Goal: Information Seeking & Learning: Check status

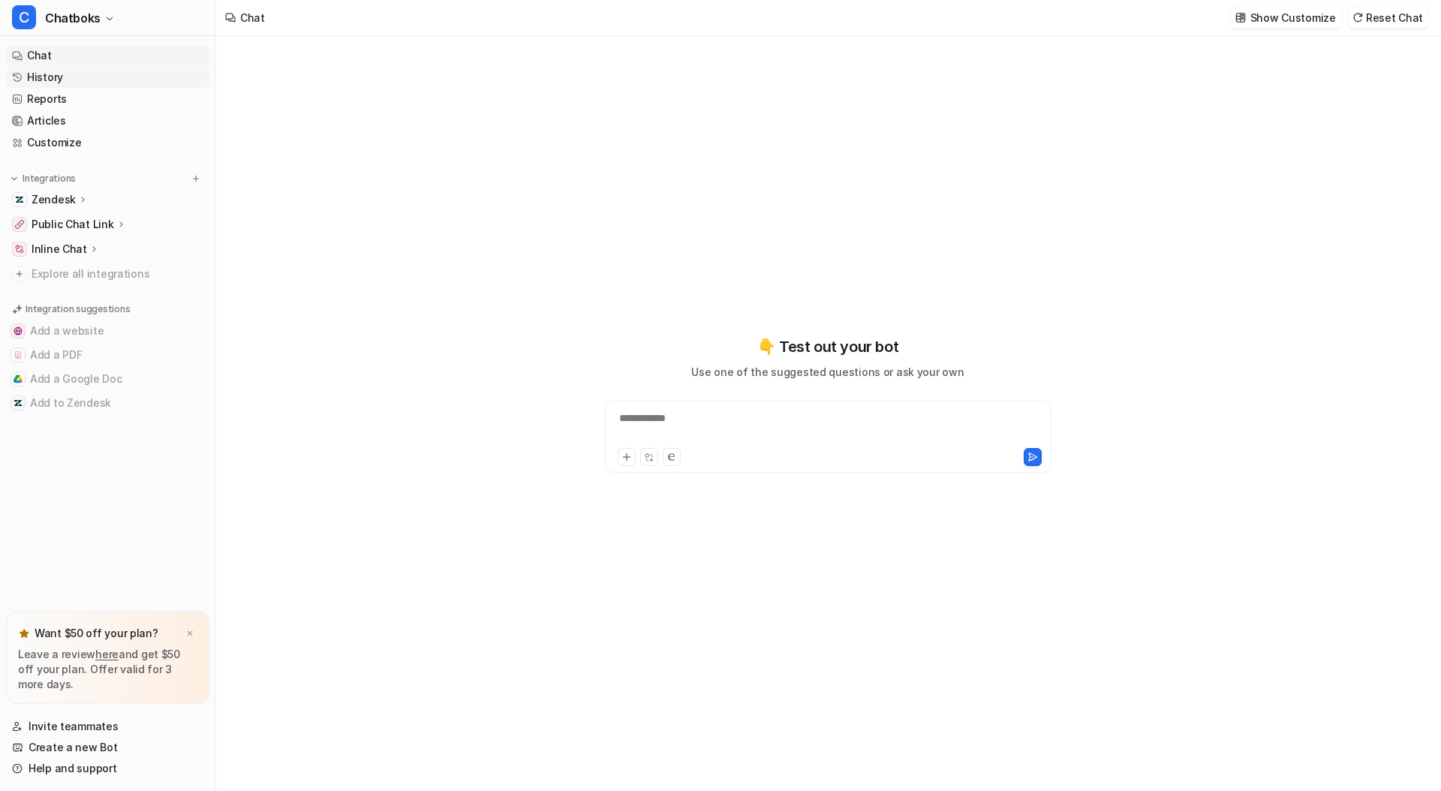
click at [56, 82] on link "History" at bounding box center [107, 77] width 203 height 21
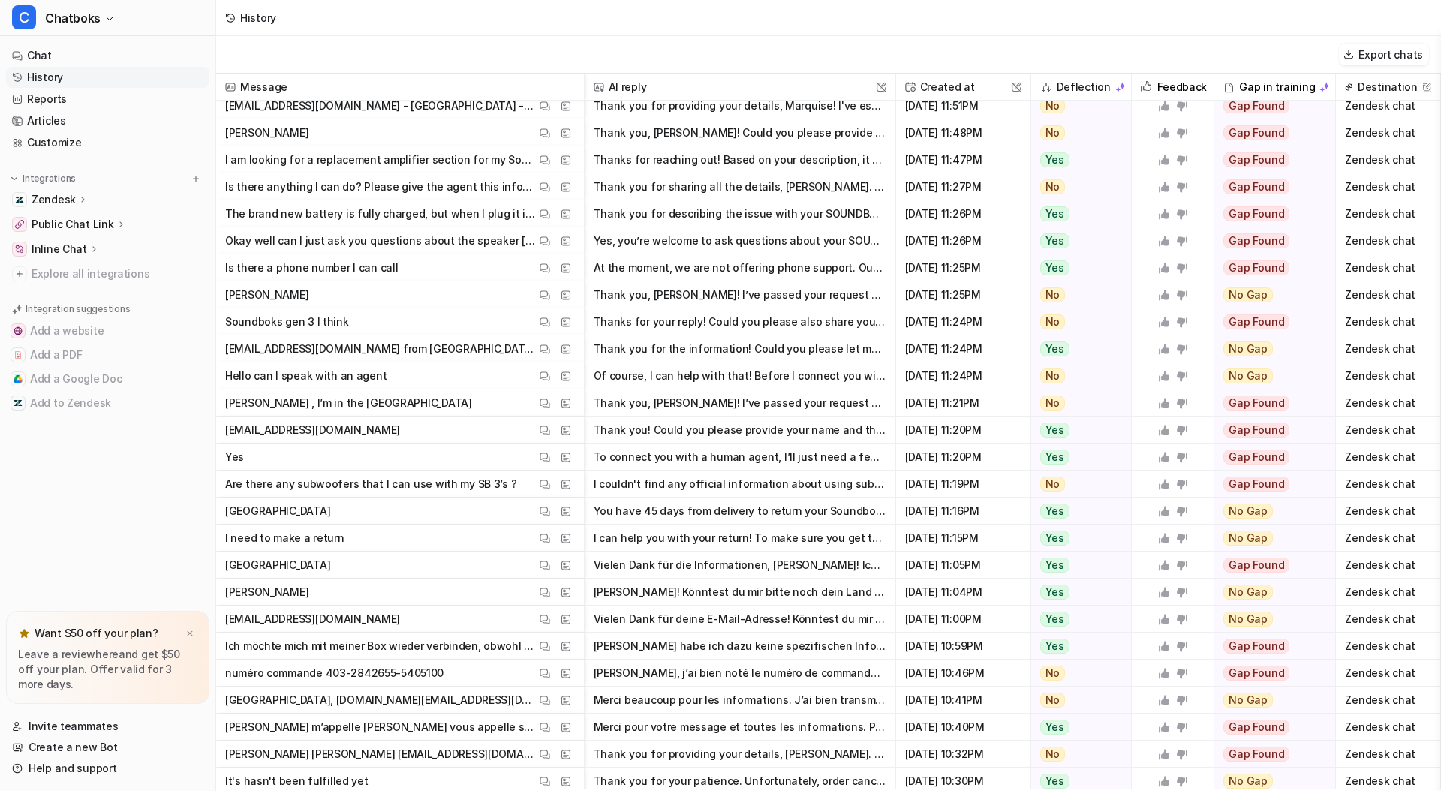
scroll to position [22076, 0]
click at [707, 616] on button "Vielen Dank für deine E-Mail-Adresse! Könntest du mir bitte noch deinen vollstä…" at bounding box center [739, 618] width 293 height 27
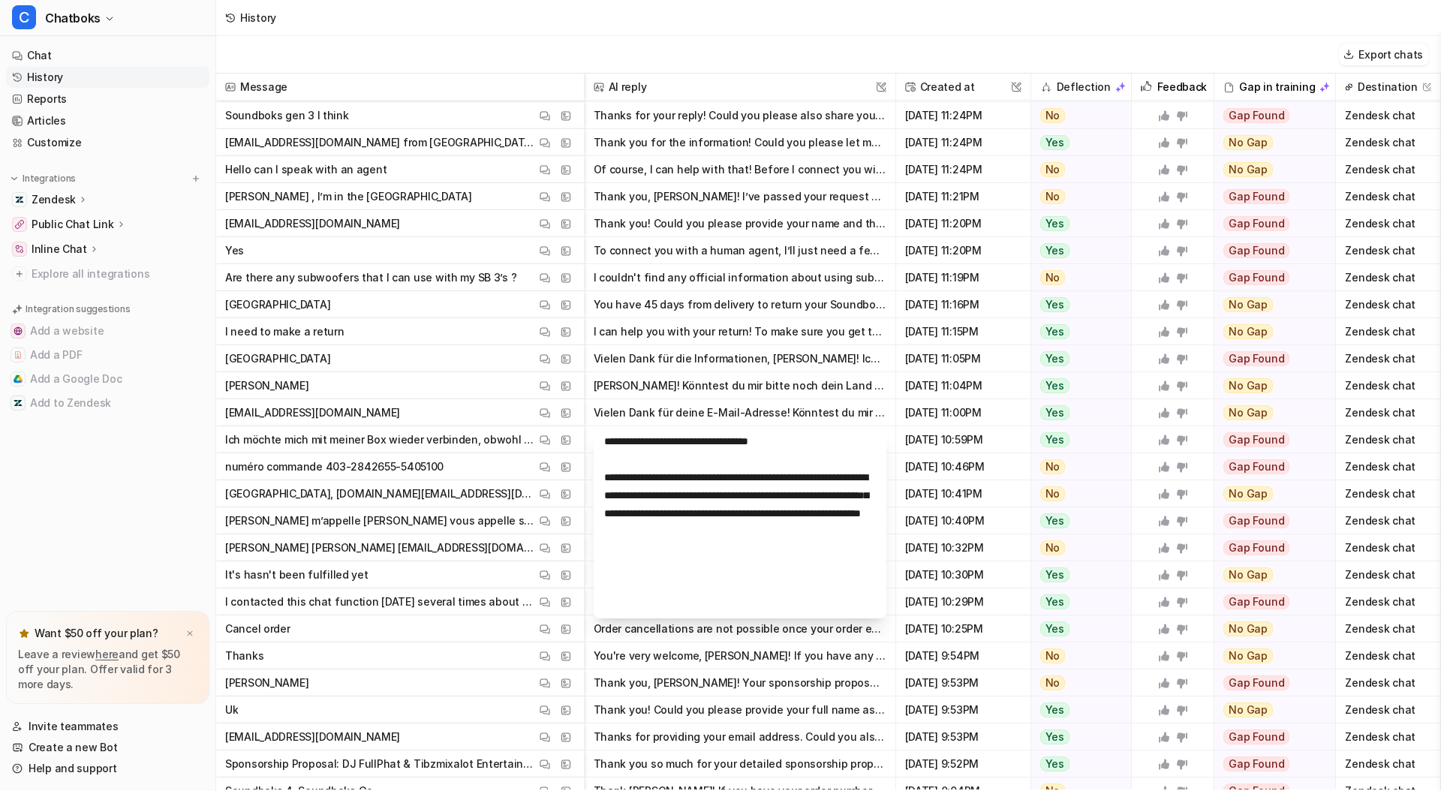
scroll to position [22285, 0]
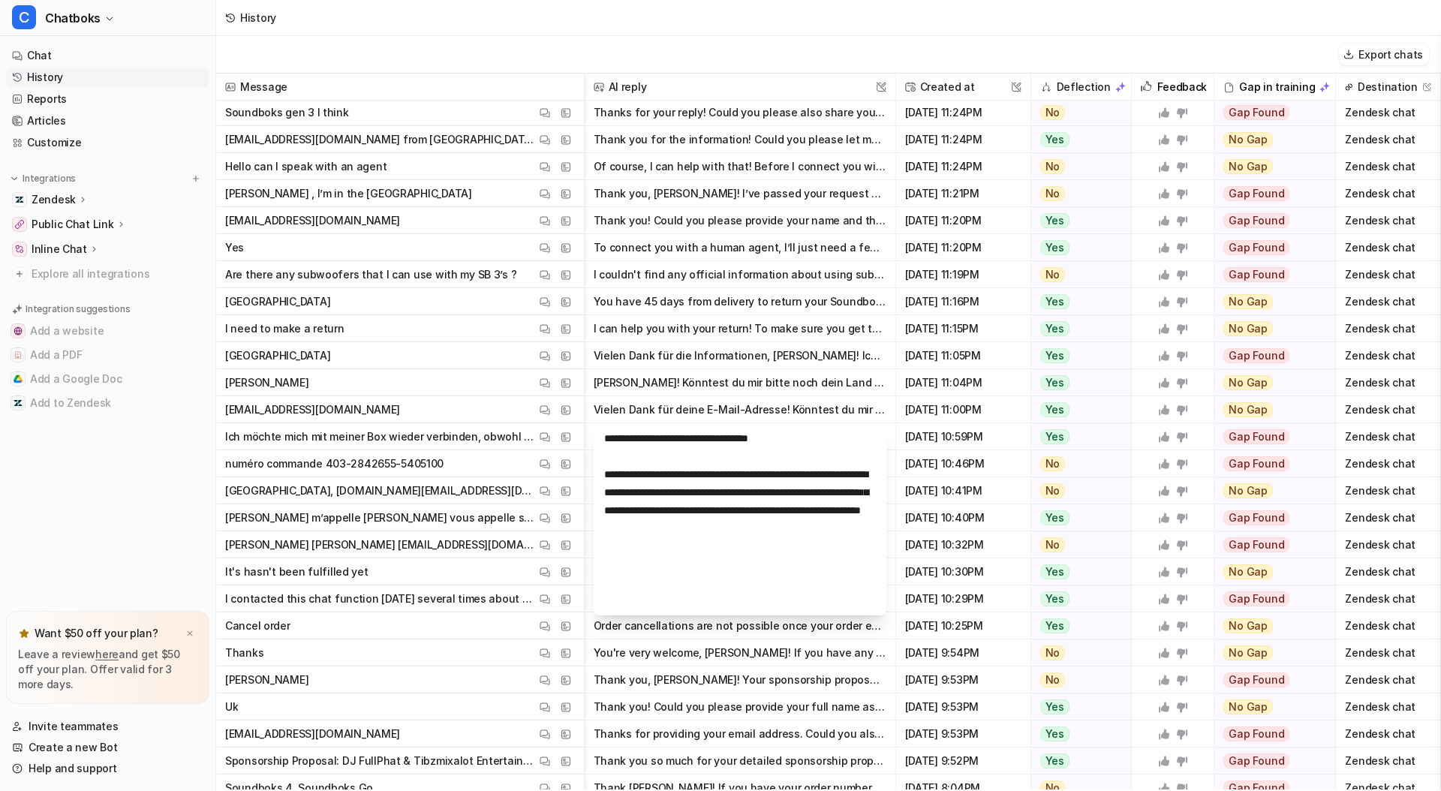
click at [383, 444] on p "Ich möchte mich mit meiner Box wieder verbinden, obwohl ein anderer vekrjudben …" at bounding box center [380, 436] width 311 height 27
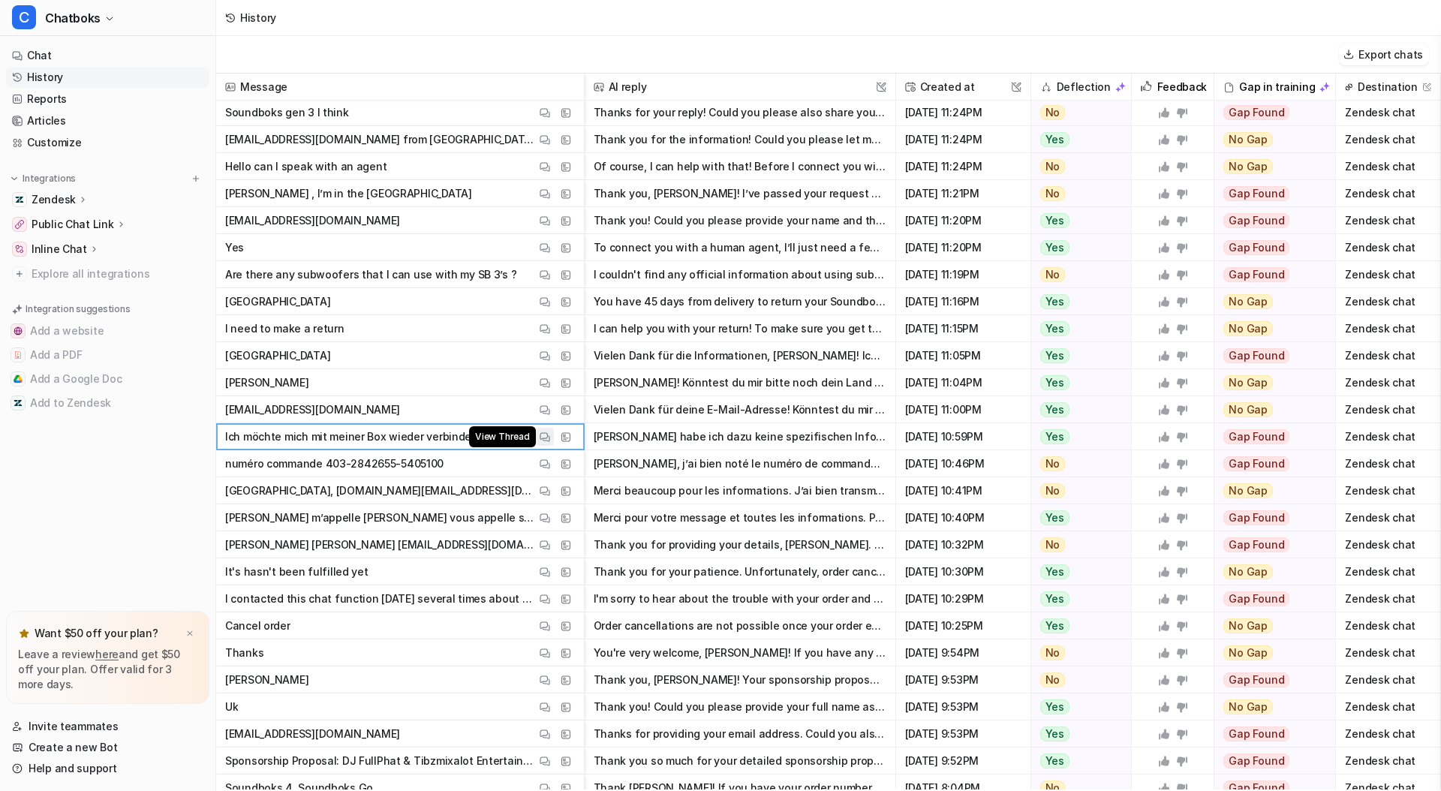
click at [512, 436] on span "View Thread" at bounding box center [502, 436] width 66 height 21
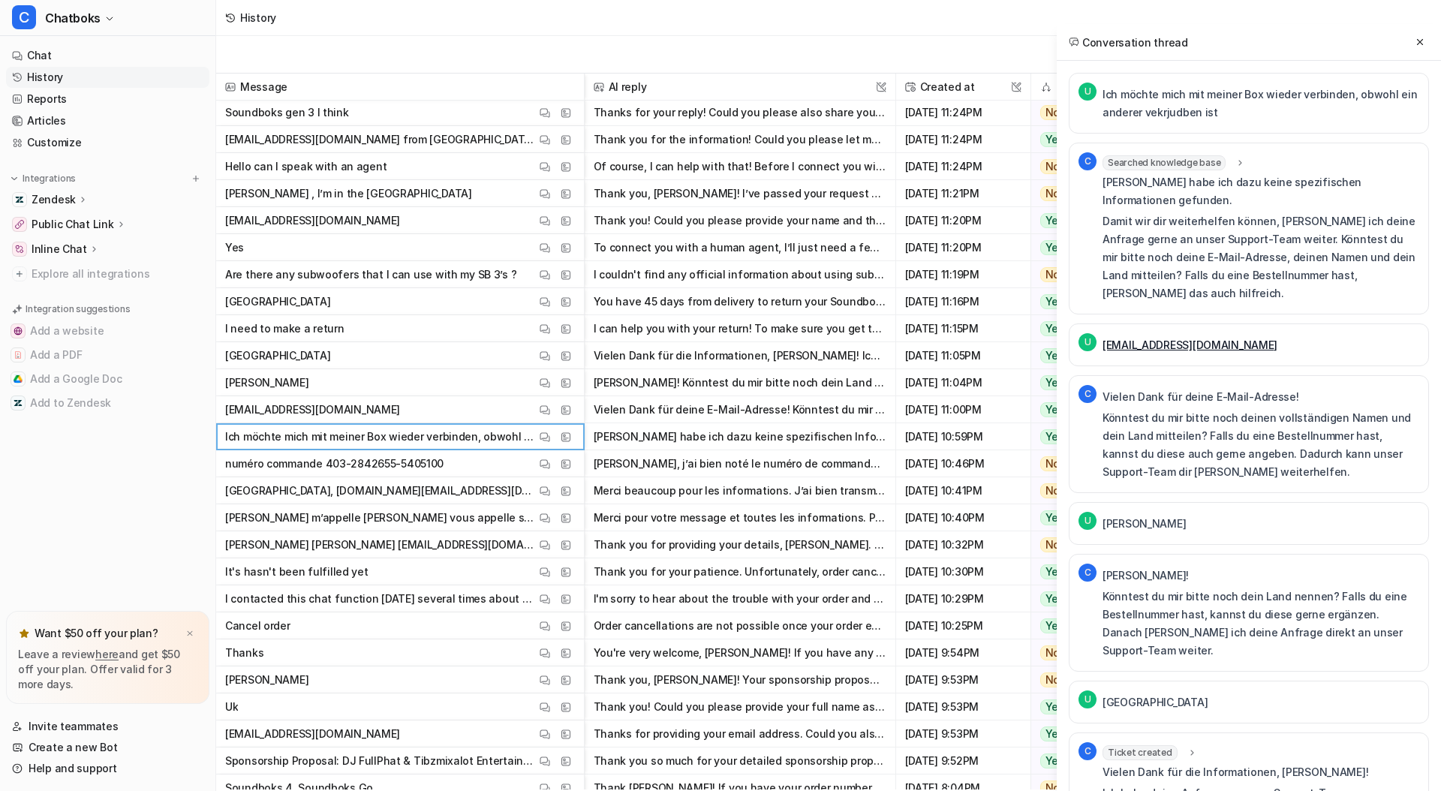
scroll to position [17, 0]
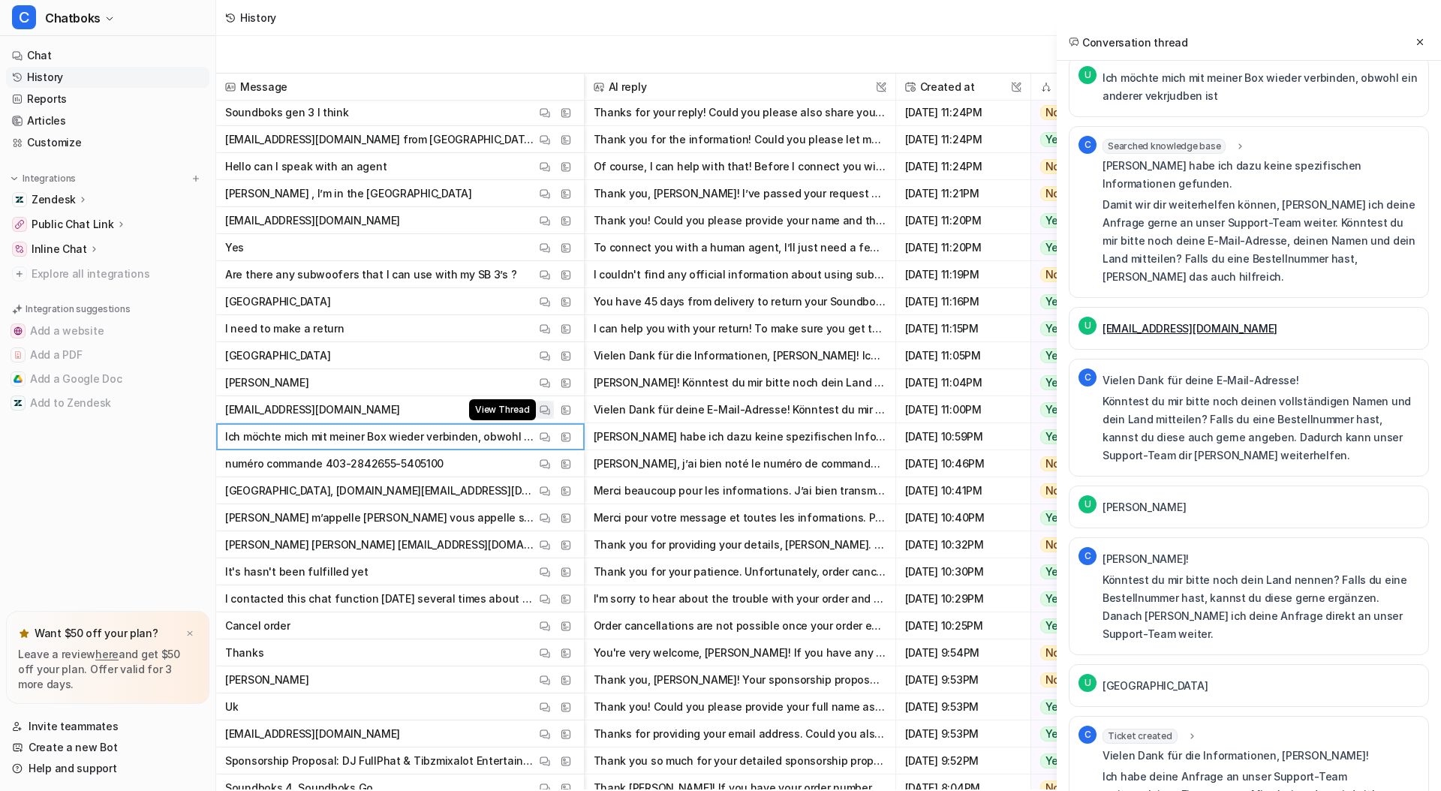
click at [548, 407] on img at bounding box center [544, 409] width 11 height 11
click at [542, 383] on img at bounding box center [544, 382] width 11 height 11
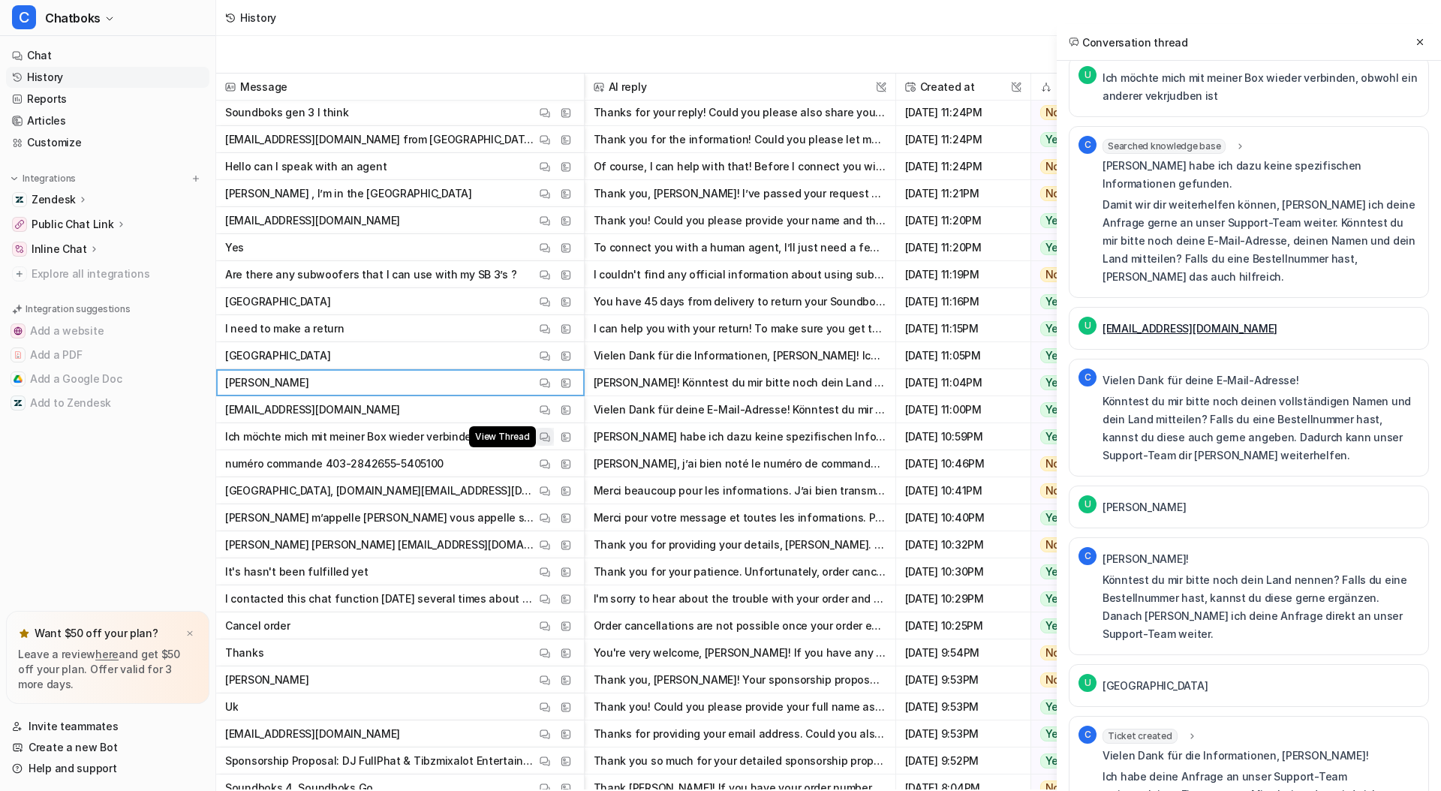
click at [537, 436] on button "View Thread" at bounding box center [545, 437] width 18 height 18
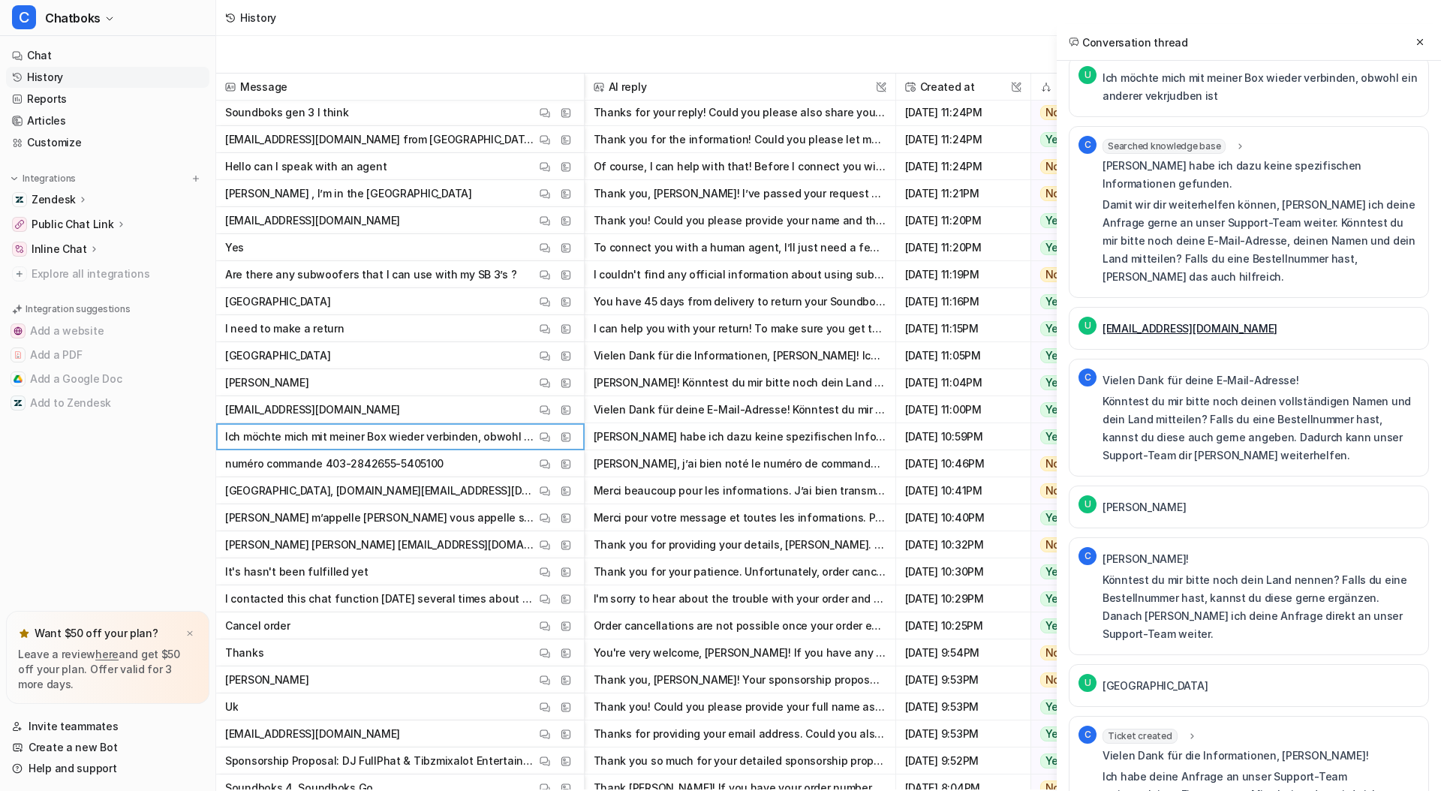
scroll to position [0, 0]
